Goal: Feedback & Contribution: Contribute content

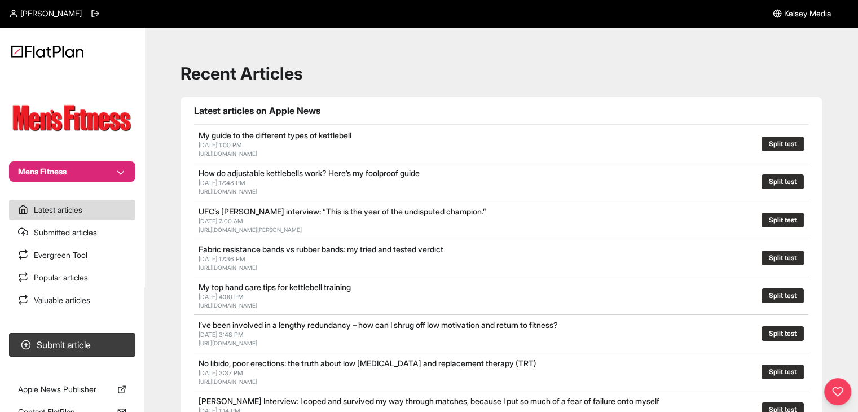
click at [99, 160] on section "Mens Fitness" at bounding box center [72, 126] width 144 height 111
click at [99, 170] on button "Mens Fitness" at bounding box center [72, 171] width 126 height 20
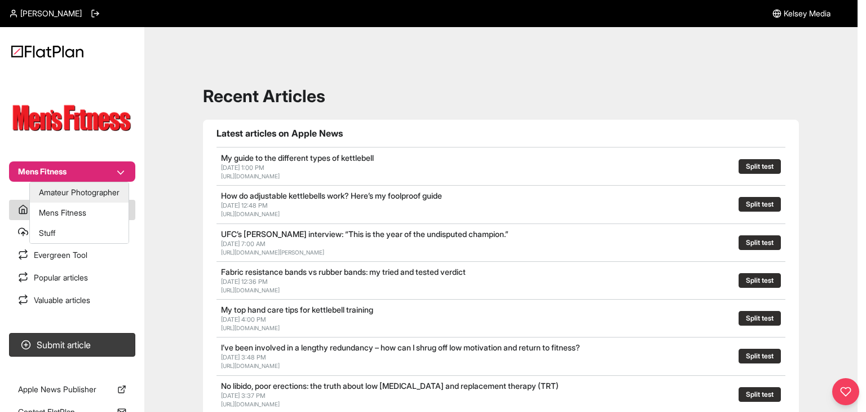
click at [96, 195] on button "Amateur Photographer" at bounding box center [79, 192] width 99 height 20
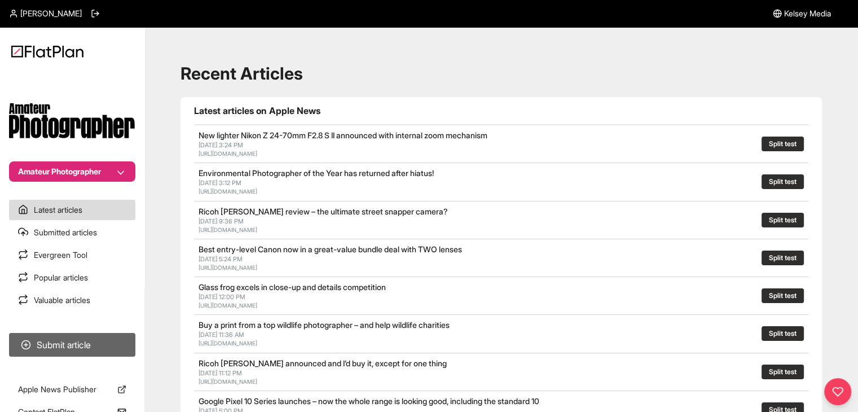
click at [109, 346] on button "Submit article" at bounding box center [72, 345] width 126 height 24
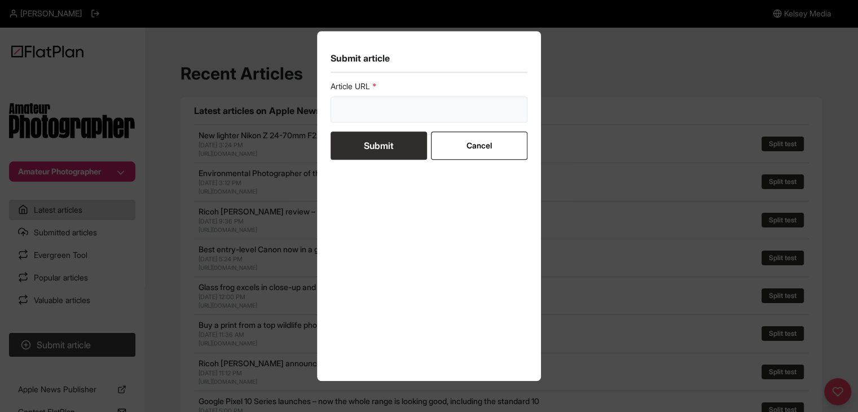
click at [411, 118] on input "url" at bounding box center [429, 109] width 197 height 26
paste input "https://amateurphotographer.com/technique/ways-to-make-money-from-photography/"
type input "https://amateurphotographer.com/technique/ways-to-make-money-from-photography/"
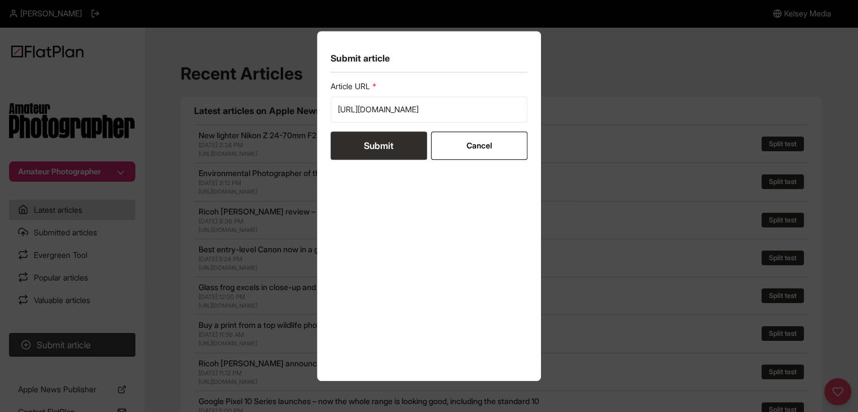
click at [391, 137] on button "Submit" at bounding box center [379, 145] width 96 height 28
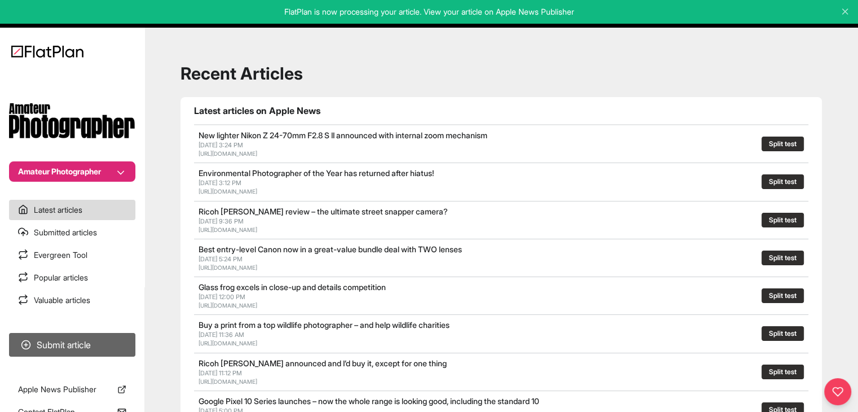
click at [74, 345] on button "Submit article" at bounding box center [72, 345] width 126 height 24
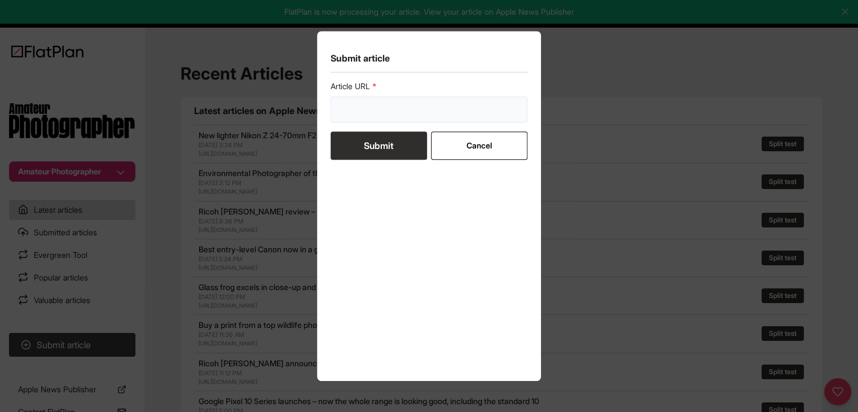
click at [393, 116] on input "url" at bounding box center [429, 109] width 197 height 26
paste input "https://amateurphotographer.com/technique/expert_advice/essential-guide-to-ligh…"
type input "https://amateurphotographer.com/technique/expert_advice/essential-guide-to-ligh…"
click at [386, 138] on button "Submit" at bounding box center [379, 145] width 96 height 28
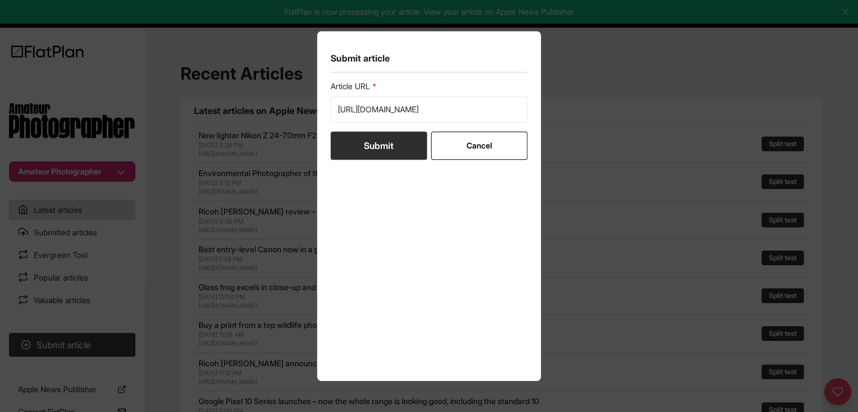
scroll to position [0, 0]
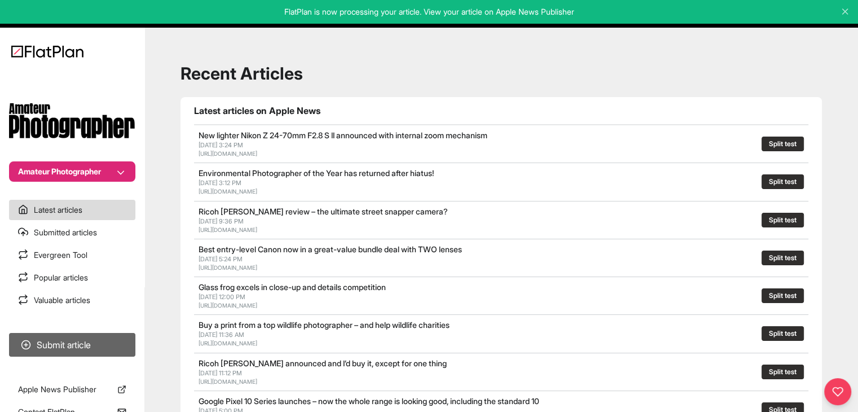
click at [111, 340] on button "Submit article" at bounding box center [72, 345] width 126 height 24
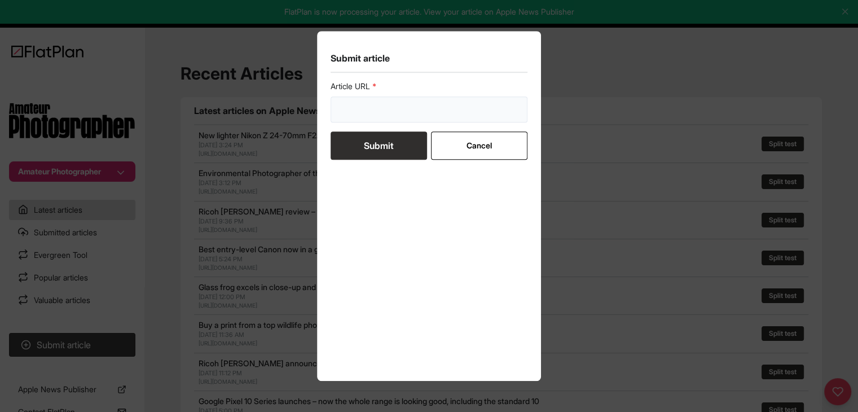
click at [373, 103] on input "url" at bounding box center [429, 109] width 197 height 26
paste input "https://amateurphotographer.com/technique/expert_advice/successful-boudoir-phot…"
type input "https://amateurphotographer.com/technique/expert_advice/successful-boudoir-phot…"
click at [375, 146] on button "Submit" at bounding box center [379, 145] width 96 height 28
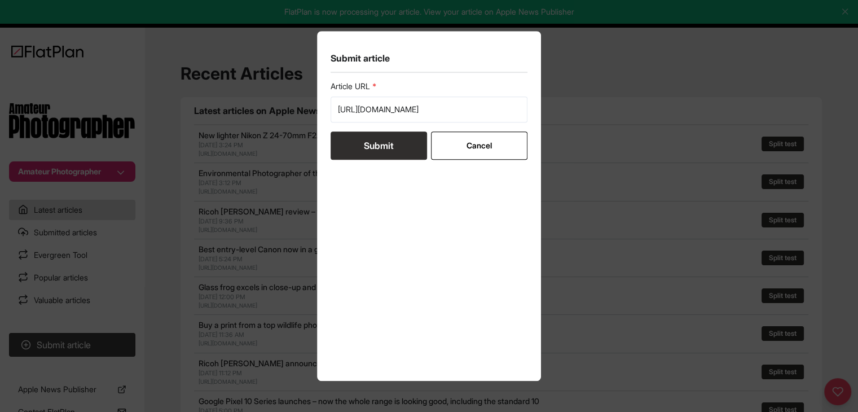
scroll to position [0, 0]
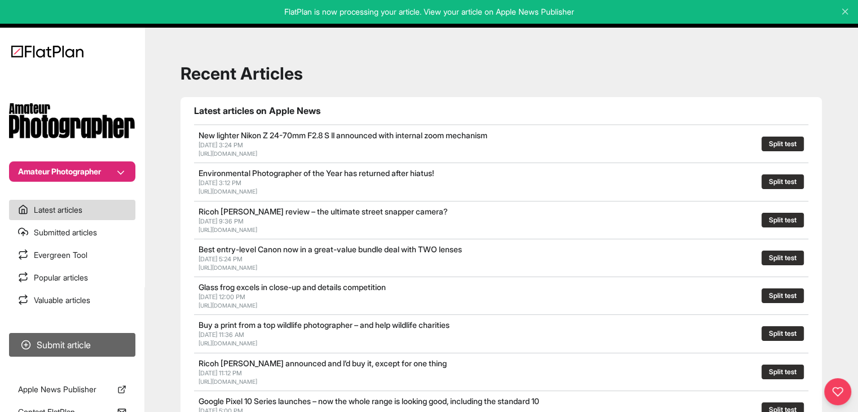
click at [97, 341] on button "Submit article" at bounding box center [72, 345] width 126 height 24
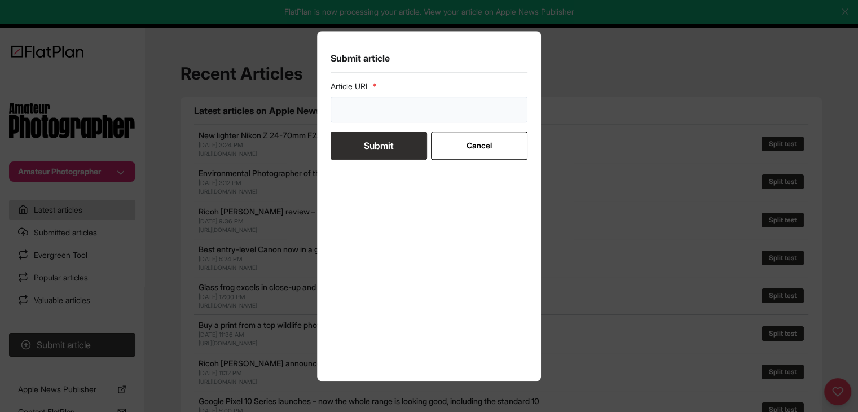
click at [423, 99] on input "url" at bounding box center [429, 109] width 197 height 26
paste input "https://amateurphotographer.com/technique/expert_advice/get-started-with-boudoi…"
type input "https://amateurphotographer.com/technique/expert_advice/get-started-with-boudoi…"
click at [390, 143] on button "Submit" at bounding box center [379, 145] width 96 height 28
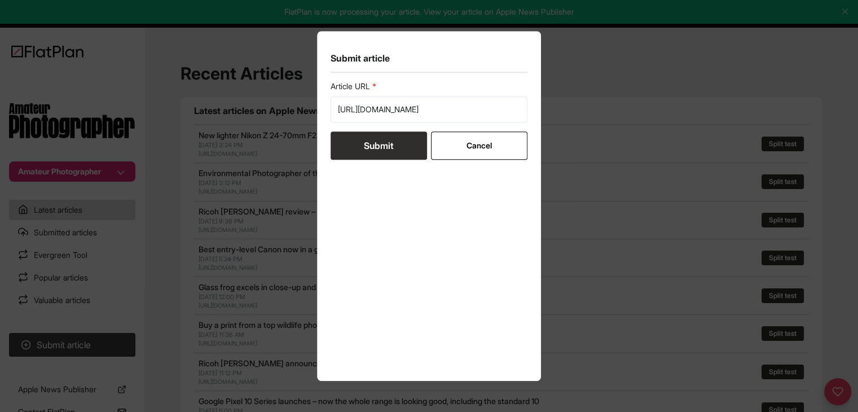
scroll to position [0, 0]
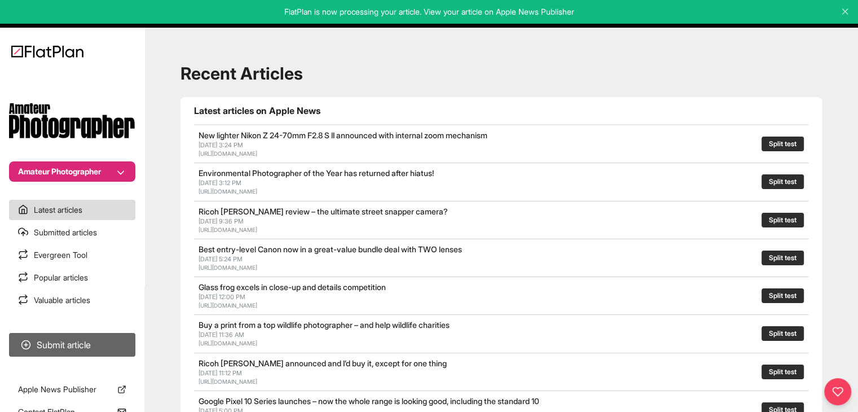
click at [111, 333] on button "Submit article" at bounding box center [72, 345] width 126 height 24
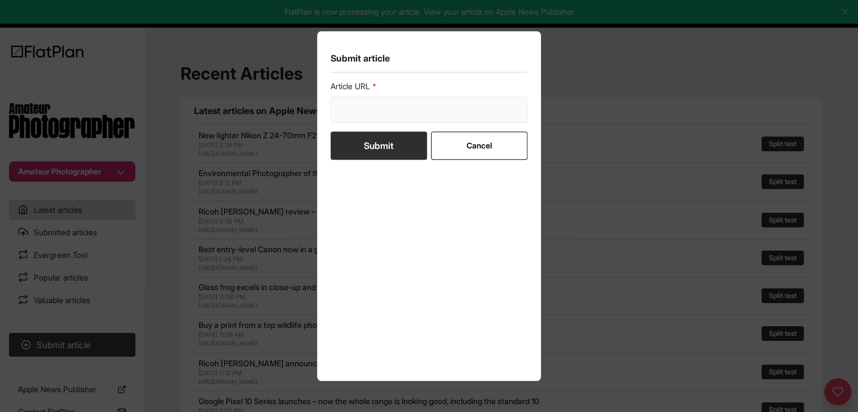
click at [358, 108] on input "url" at bounding box center [429, 109] width 197 height 26
paste input "https://amateurphotographer.com/round-ups/software-round-ups/best-video-editing…"
type input "https://amateurphotographer.com/round-ups/software-round-ups/best-video-editing…"
click at [355, 143] on button "Submit" at bounding box center [379, 145] width 96 height 28
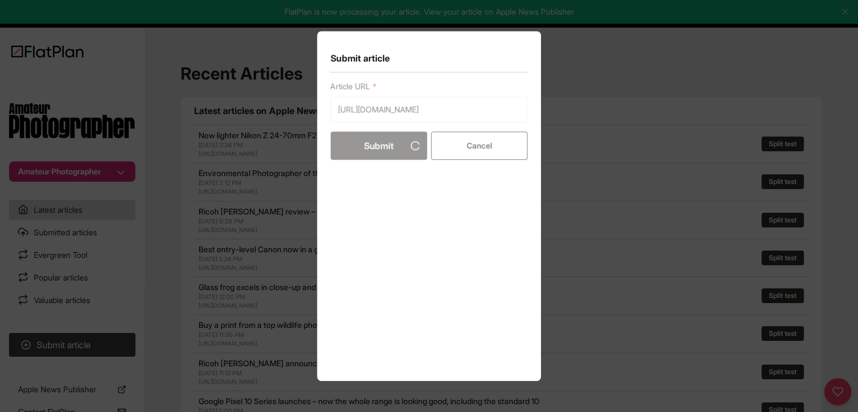
scroll to position [0, 0]
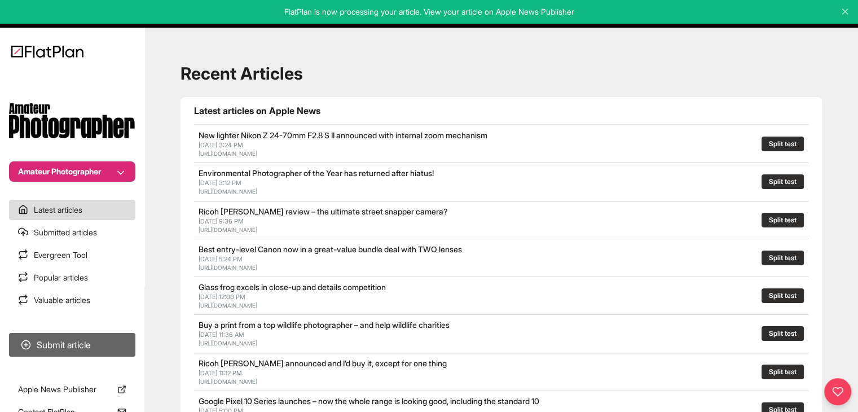
click at [61, 346] on button "Submit article" at bounding box center [72, 345] width 126 height 24
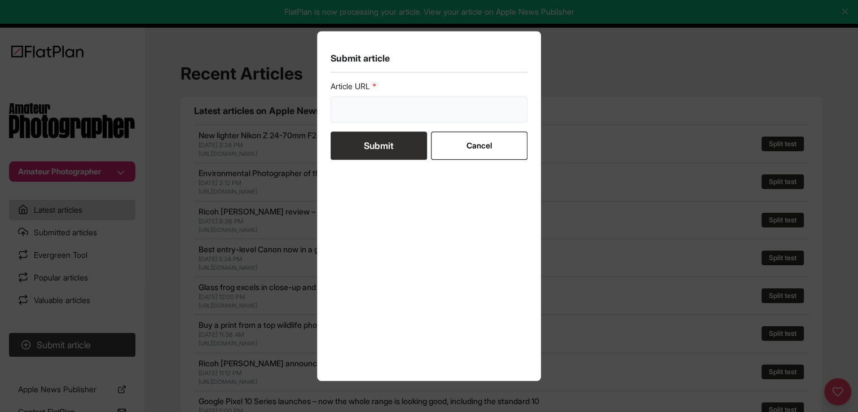
click at [346, 108] on input "url" at bounding box center [429, 109] width 197 height 26
paste input "https://amateurphotographer.com/buying-advice/best-camera-bags/"
type input "https://amateurphotographer.com/buying-advice/best-camera-bags/"
click at [358, 148] on button "Submit" at bounding box center [379, 145] width 96 height 28
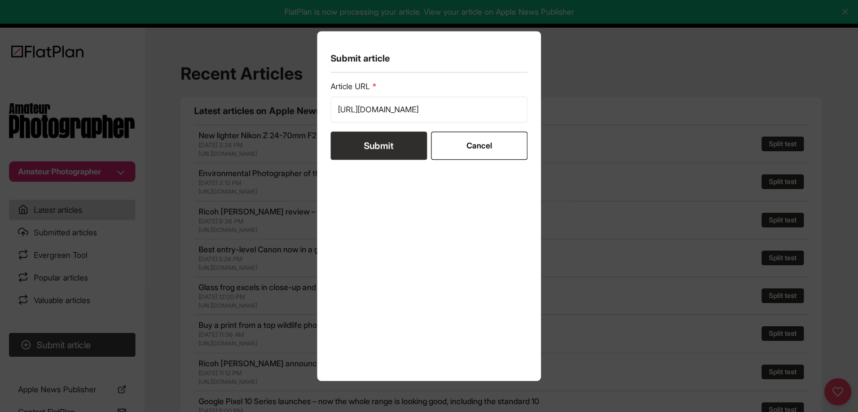
scroll to position [0, 0]
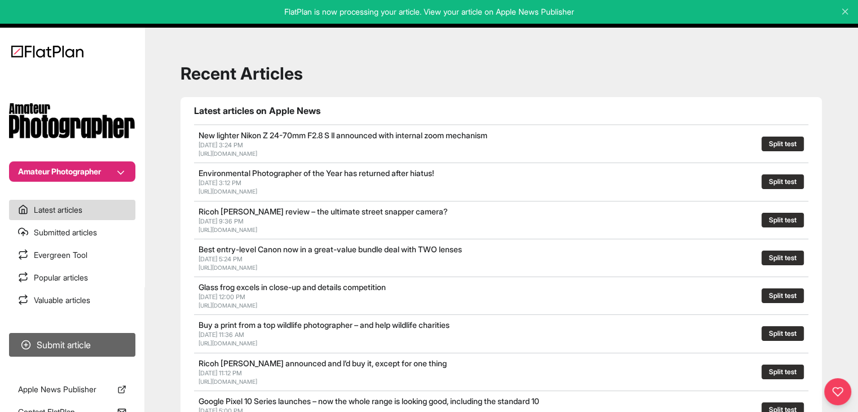
click at [102, 342] on button "Submit article" at bounding box center [72, 345] width 126 height 24
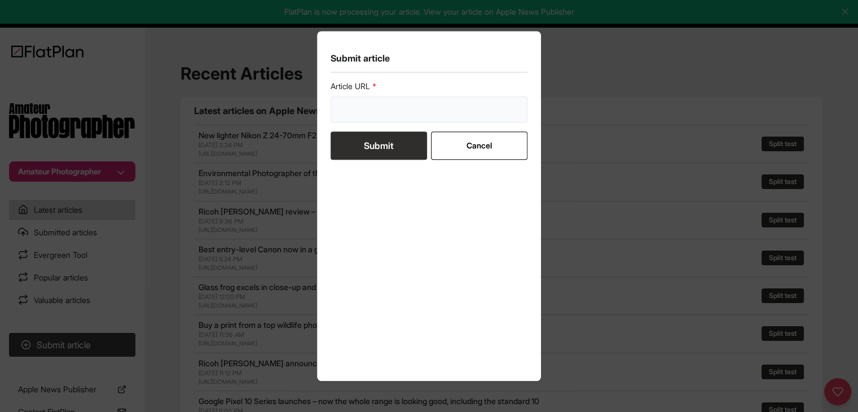
click at [360, 109] on input "url" at bounding box center [429, 109] width 197 height 26
paste input "https://amateurphotographer.com/buying-advice/the-best-sony-camera/"
type input "https://amateurphotographer.com/buying-advice/the-best-sony-camera/"
drag, startPoint x: 373, startPoint y: 147, endPoint x: 373, endPoint y: 138, distance: 9.0
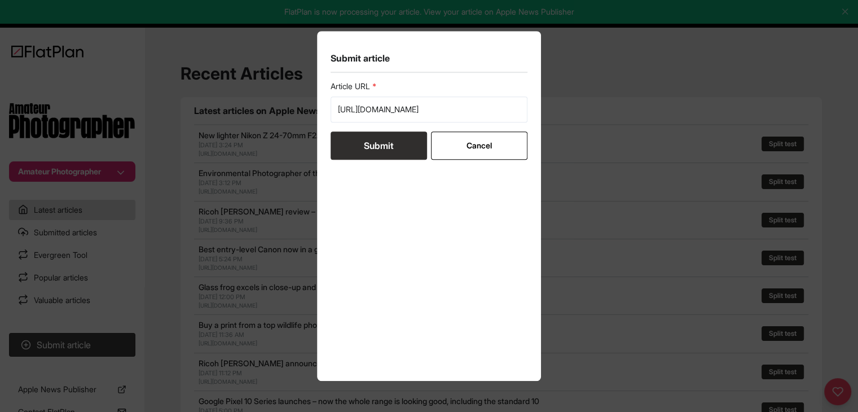
click at [373, 147] on button "Submit" at bounding box center [379, 145] width 96 height 28
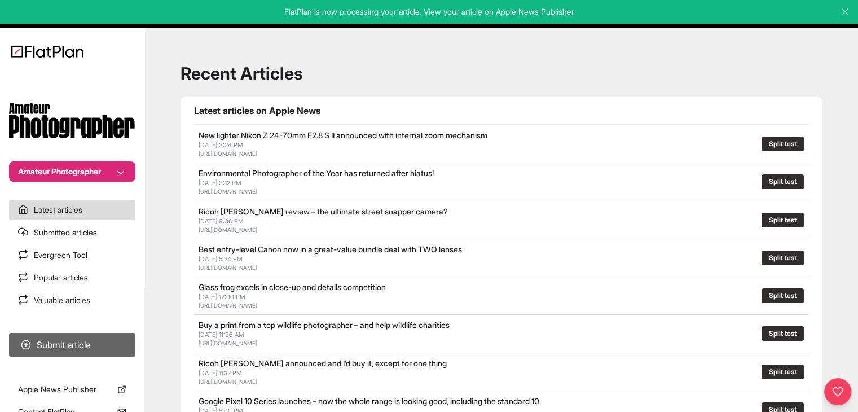
click at [120, 331] on section "Submit article" at bounding box center [72, 344] width 144 height 33
click at [122, 336] on button "Submit article" at bounding box center [72, 345] width 126 height 24
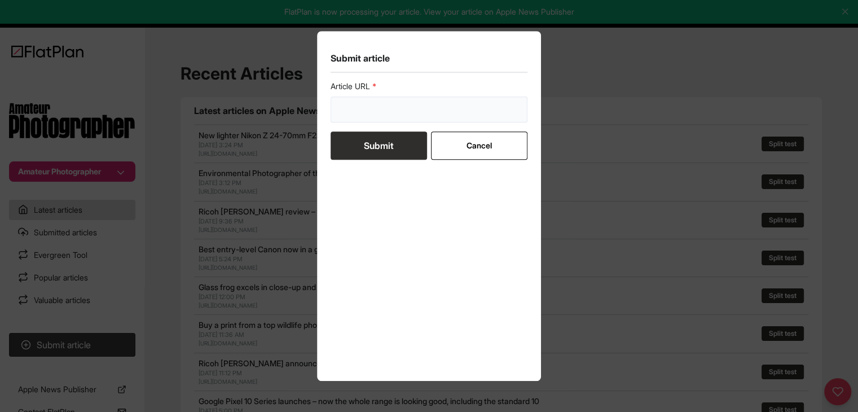
click at [384, 104] on input "url" at bounding box center [429, 109] width 197 height 26
paste input "https://amateurphotographer.com/buying-advice/best-z-mount-lenses-for-nikon/"
type input "https://amateurphotographer.com/buying-advice/best-z-mount-lenses-for-nikon/"
click at [375, 147] on button "Submit" at bounding box center [379, 145] width 96 height 28
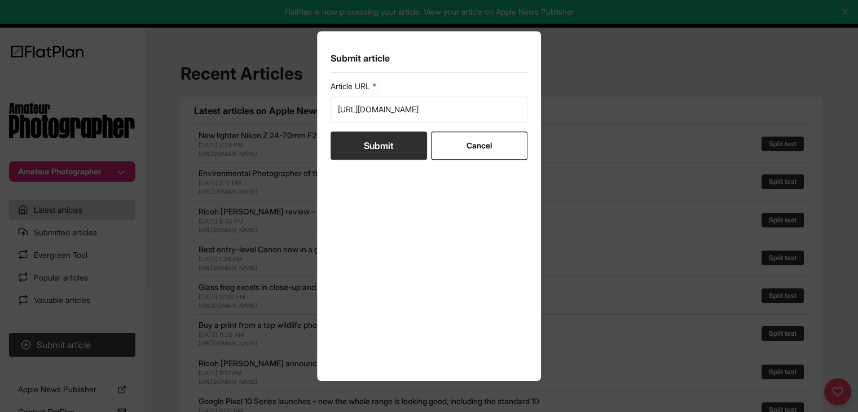
scroll to position [0, 0]
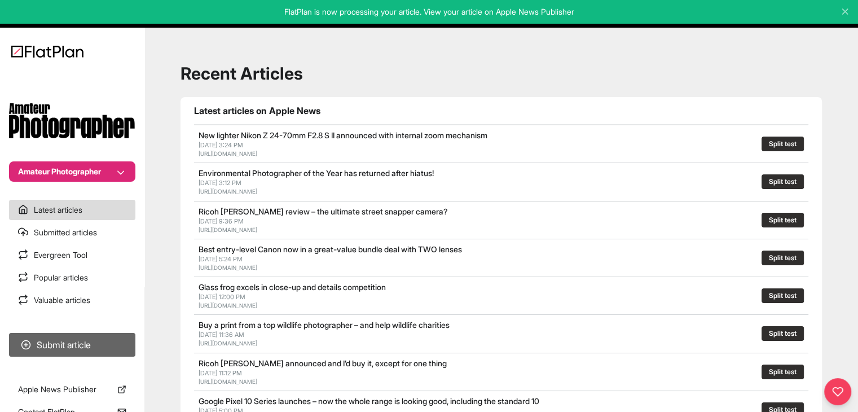
click at [119, 337] on button "Submit article" at bounding box center [72, 345] width 126 height 24
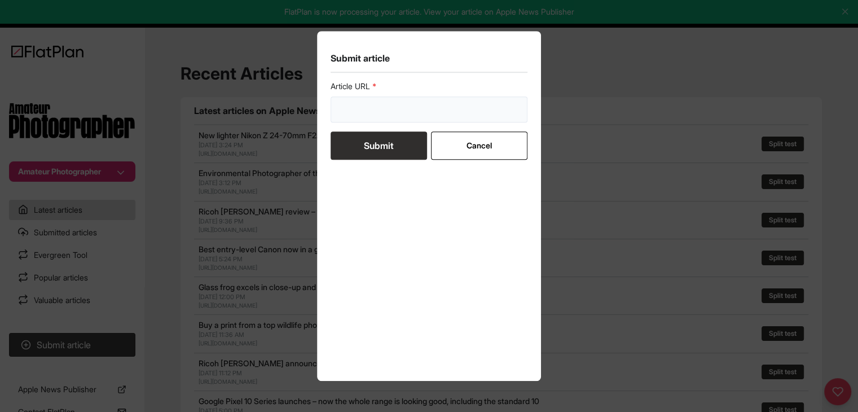
drag, startPoint x: 374, startPoint y: 97, endPoint x: 375, endPoint y: 109, distance: 11.9
click at [374, 98] on input "url" at bounding box center [429, 109] width 197 height 26
paste input "https://amateurphotographer.com/buying-advice/the-best-cameras-for-wildlife-pho…"
type input "https://amateurphotographer.com/buying-advice/the-best-cameras-for-wildlife-pho…"
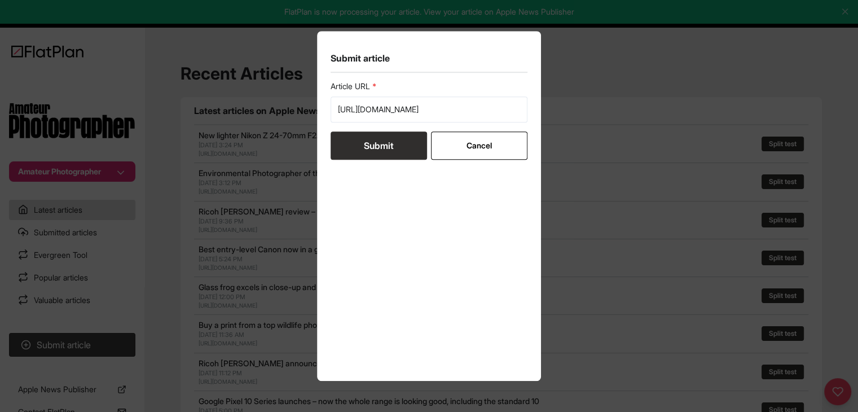
click at [366, 149] on button "Submit" at bounding box center [379, 145] width 96 height 28
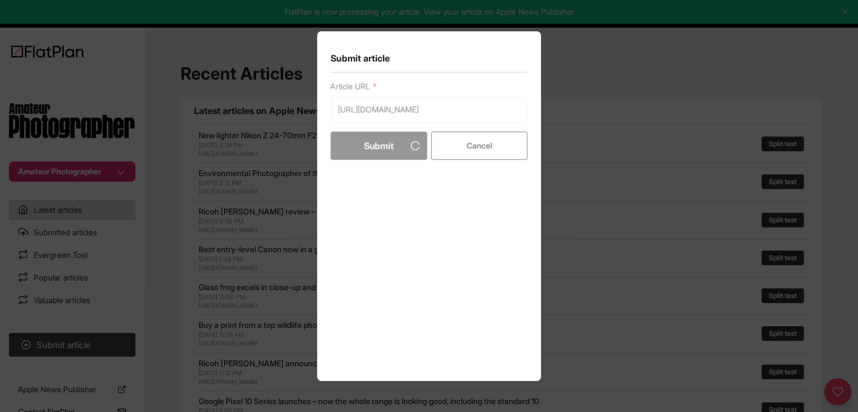
scroll to position [0, 0]
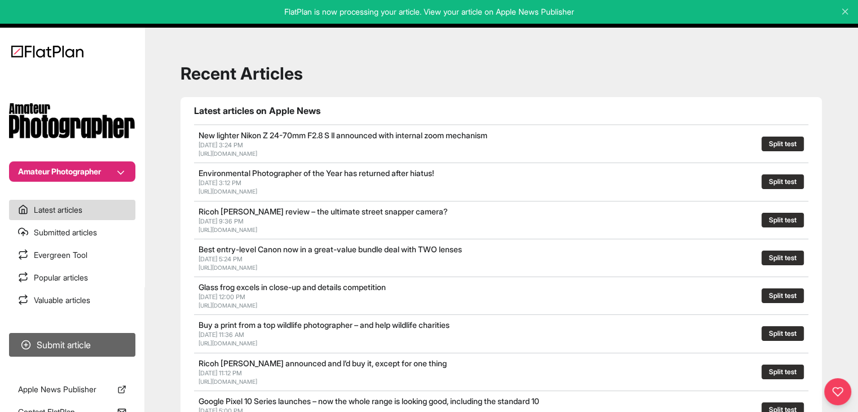
click at [44, 354] on button "Submit article" at bounding box center [72, 345] width 126 height 24
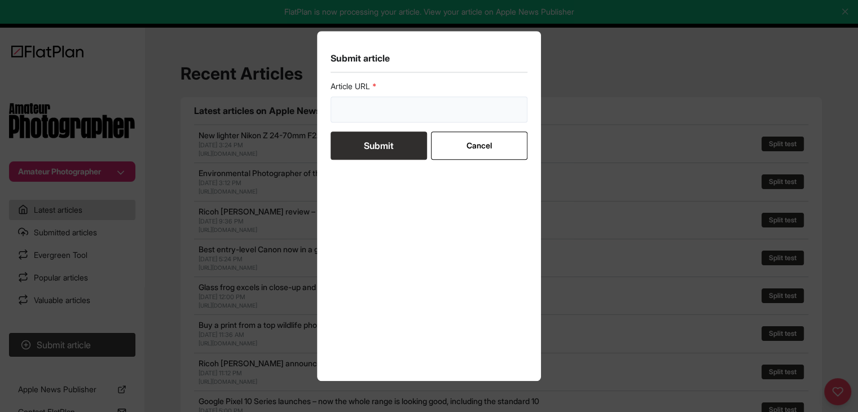
click at [390, 118] on input "url" at bounding box center [429, 109] width 197 height 26
paste input "https://amateurphotographer.com/buying-advice/best-cameras-for-black-and-white-…"
type input "https://amateurphotographer.com/buying-advice/best-cameras-for-black-and-white-…"
click at [382, 135] on button "Submit" at bounding box center [379, 145] width 96 height 28
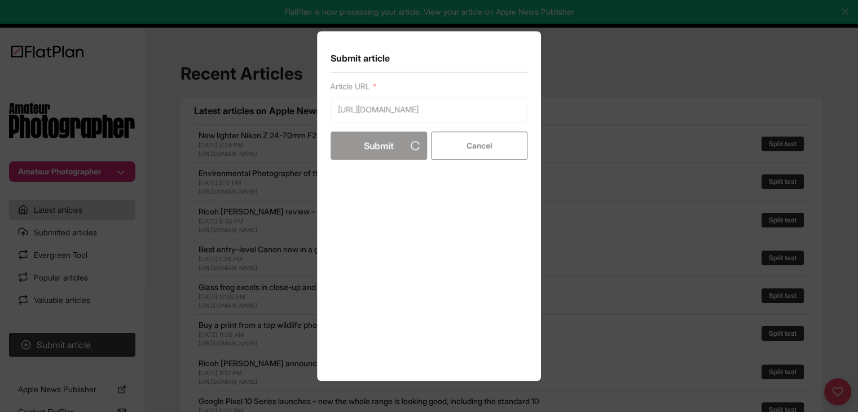
scroll to position [0, 0]
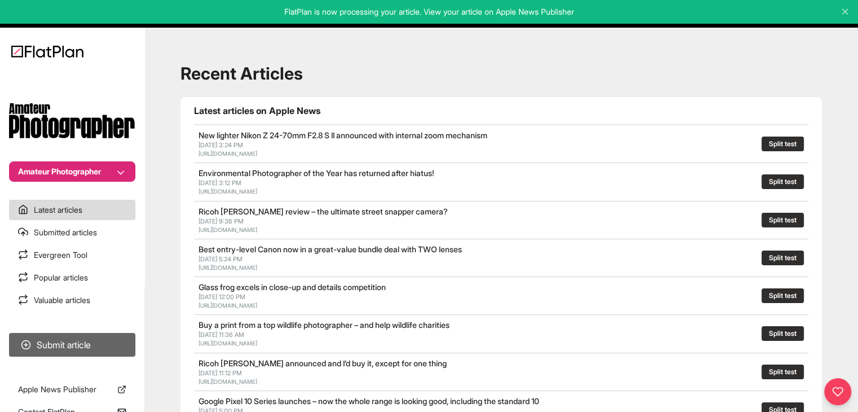
click at [115, 341] on button "Submit article" at bounding box center [72, 345] width 126 height 24
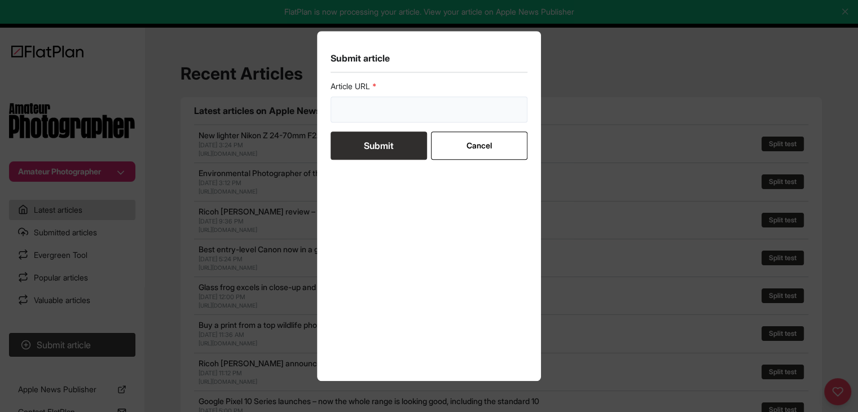
drag, startPoint x: 347, startPoint y: 109, endPoint x: 349, endPoint y: 125, distance: 16.4
click at [347, 108] on input "url" at bounding box center [429, 109] width 197 height 26
paste input "https://amateurphotographer.com/buying-advice/what-are-the-best-cheap-full-fram…"
type input "https://amateurphotographer.com/buying-advice/what-are-the-best-cheap-full-fram…"
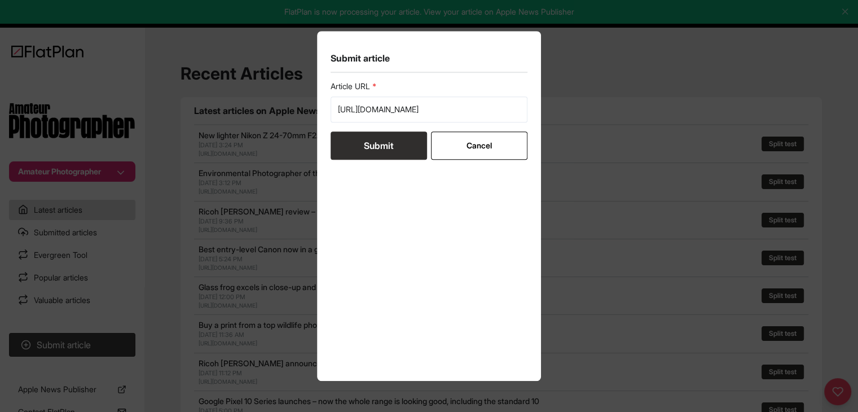
click at [350, 142] on button "Submit" at bounding box center [379, 145] width 96 height 28
